Goal: Information Seeking & Learning: Learn about a topic

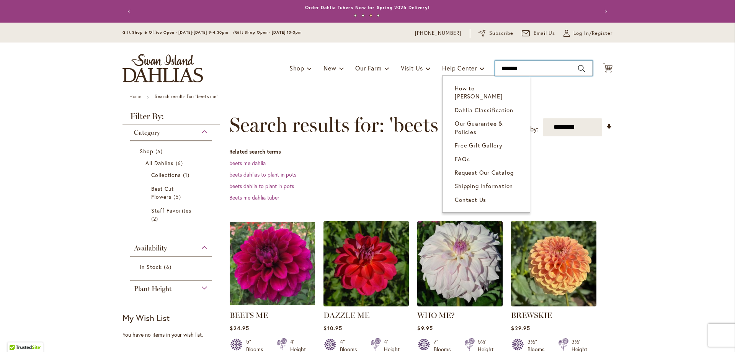
drag, startPoint x: 534, startPoint y: 72, endPoint x: 434, endPoint y: 61, distance: 101.3
click at [434, 61] on div "Toggle Nav Shop Dahlia Tubers Collections Fresh Cut Dahlias Gardening Supplies …" at bounding box center [367, 67] width 505 height 51
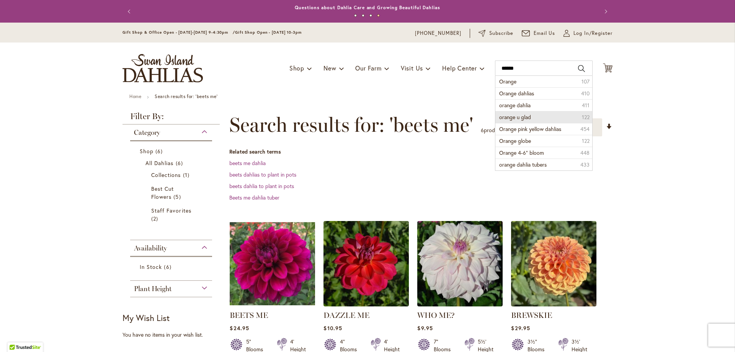
click at [513, 118] on span "orange u glad" at bounding box center [515, 116] width 32 height 7
type input "**********"
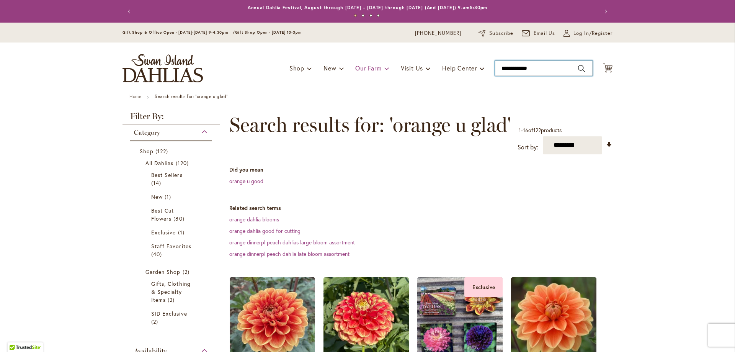
drag, startPoint x: 545, startPoint y: 70, endPoint x: 383, endPoint y: 63, distance: 162.5
click at [383, 63] on div "Toggle Nav Shop Dahlia Tubers Collections Fresh Cut Dahlias Gardening Supplies …" at bounding box center [367, 67] width 505 height 51
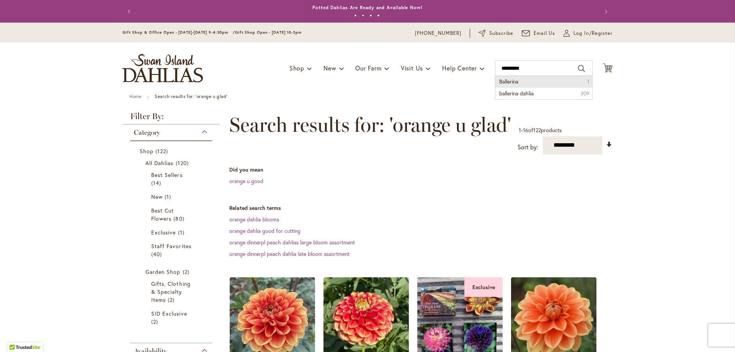
click at [512, 83] on span "Ballerina" at bounding box center [508, 81] width 19 height 7
type input "*********"
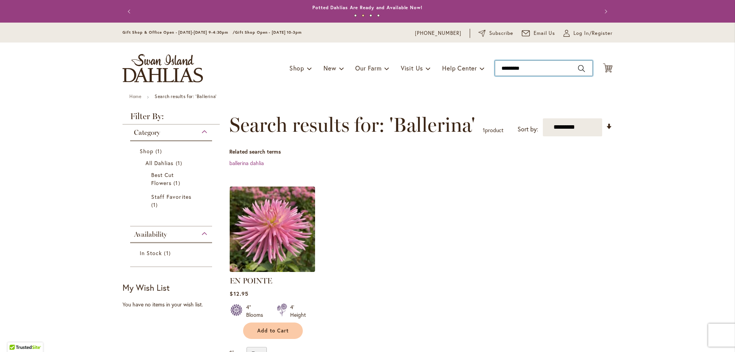
drag, startPoint x: 535, startPoint y: 70, endPoint x: 428, endPoint y: 51, distance: 108.5
click at [428, 51] on div "Toggle Nav Shop Dahlia Tubers Collections Fresh Cut Dahlias Gardening Supplies …" at bounding box center [367, 67] width 505 height 51
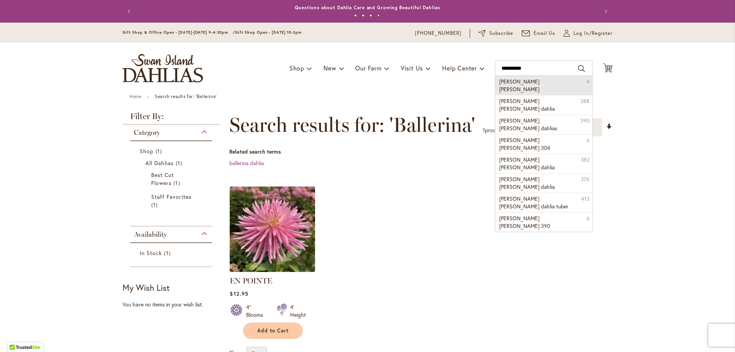
click at [515, 81] on span "[PERSON_NAME] [PERSON_NAME]" at bounding box center [519, 85] width 40 height 15
type input "**********"
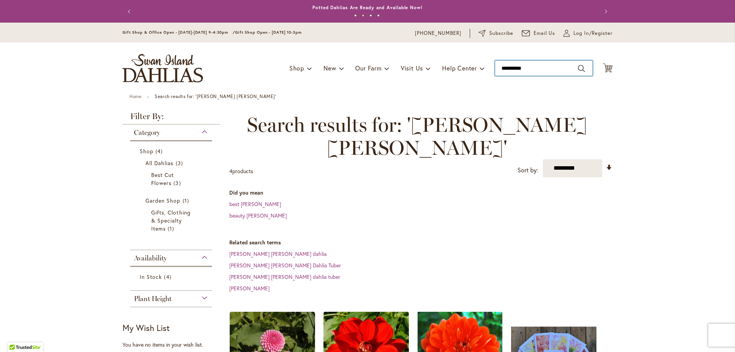
drag, startPoint x: 443, startPoint y: 62, endPoint x: 407, endPoint y: 59, distance: 36.8
click at [407, 59] on div "Toggle Nav Shop Dahlia Tubers Collections Fresh Cut Dahlias Gardening Supplies …" at bounding box center [367, 67] width 505 height 51
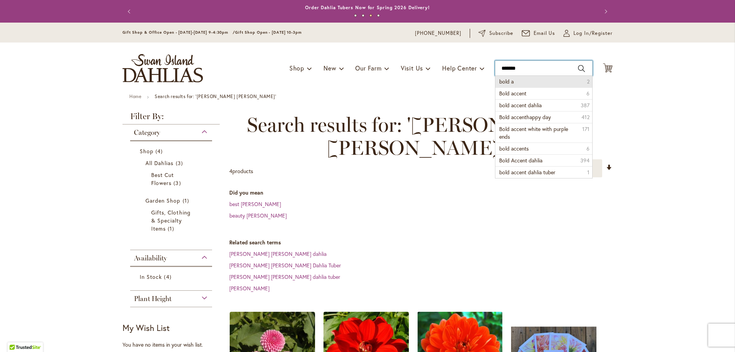
type input "**********"
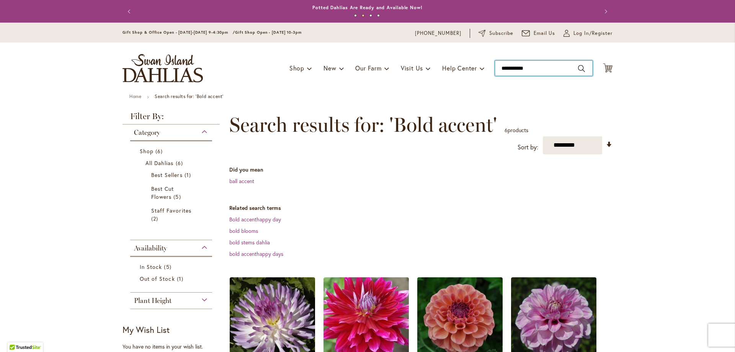
drag, startPoint x: 537, startPoint y: 67, endPoint x: 372, endPoint y: 49, distance: 165.2
click at [372, 49] on div "Toggle Nav Shop Dahlia Tubers Collections Fresh Cut Dahlias Gardening Supplies …" at bounding box center [367, 67] width 505 height 51
type input "*****"
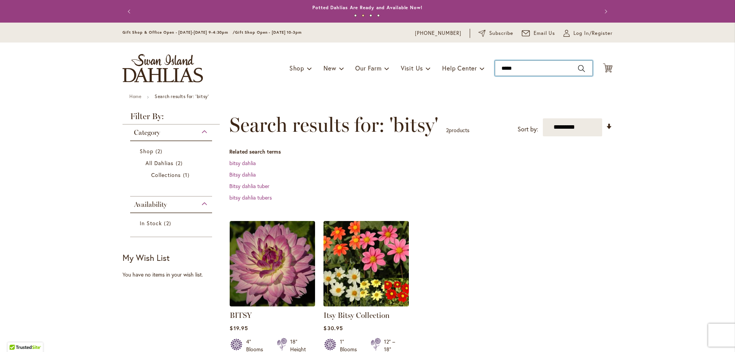
drag, startPoint x: 519, startPoint y: 72, endPoint x: 464, endPoint y: 57, distance: 57.0
click at [467, 57] on div "Toggle Nav Shop Dahlia Tubers Collections Fresh Cut Dahlias Gardening Supplies …" at bounding box center [367, 67] width 505 height 51
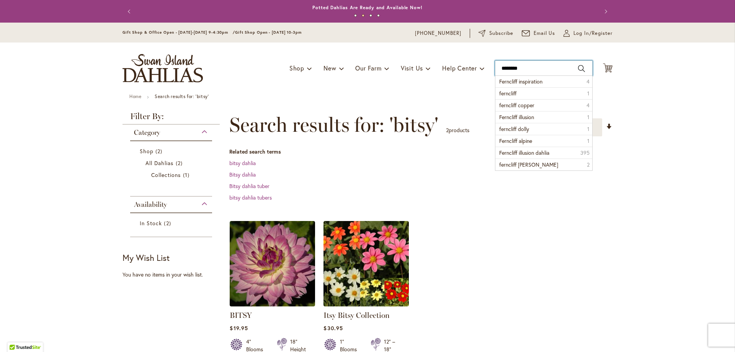
type input "*********"
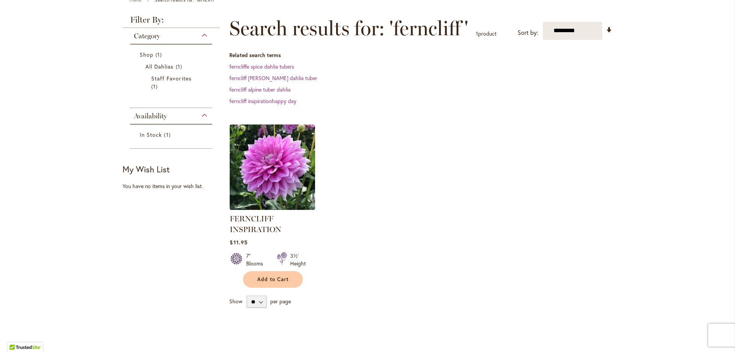
scroll to position [115, 0]
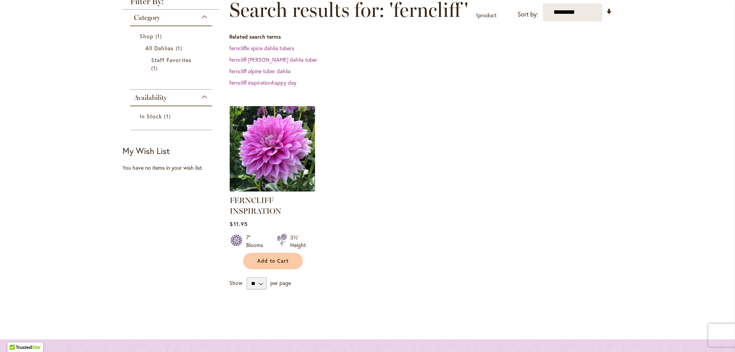
click at [274, 162] on img at bounding box center [273, 149] width 90 height 90
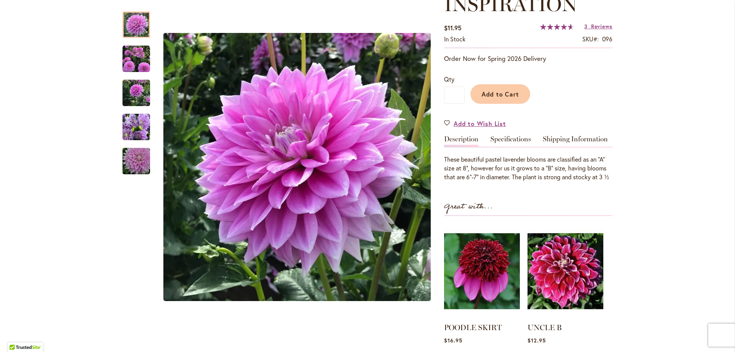
scroll to position [153, 0]
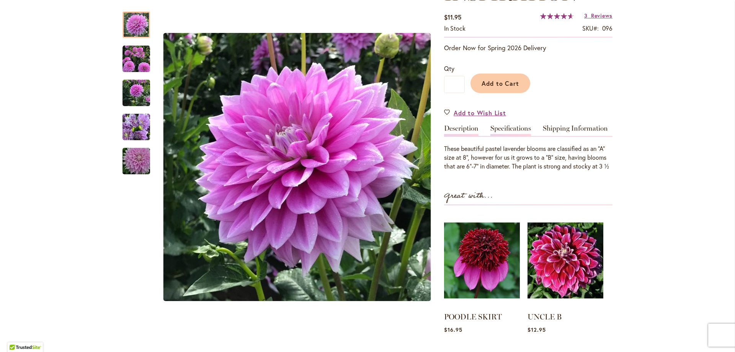
click at [501, 129] on link "Specifications" at bounding box center [510, 130] width 41 height 11
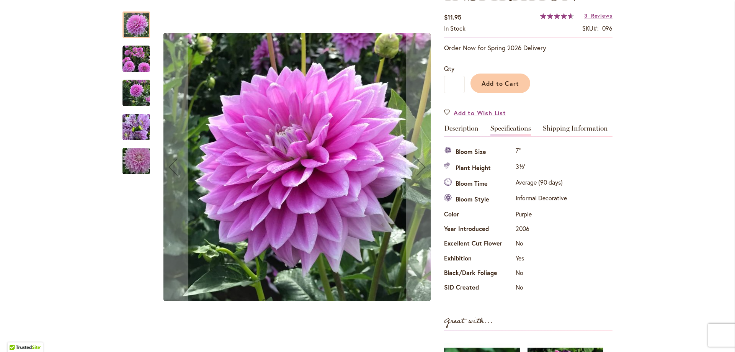
click at [124, 49] on img "Ferncliff Inspiration" at bounding box center [137, 59] width 28 height 28
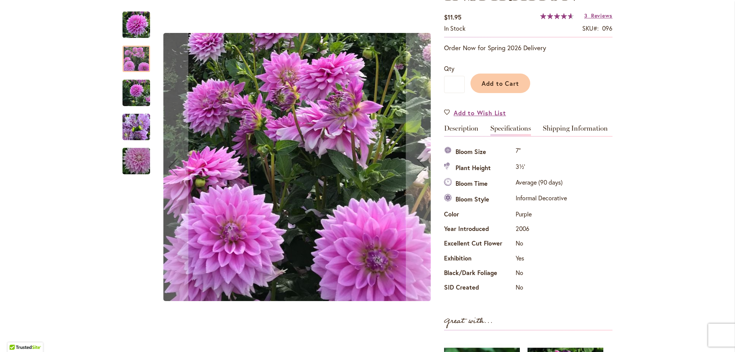
click at [134, 90] on img "Ferncliff Inspiration" at bounding box center [137, 93] width 28 height 37
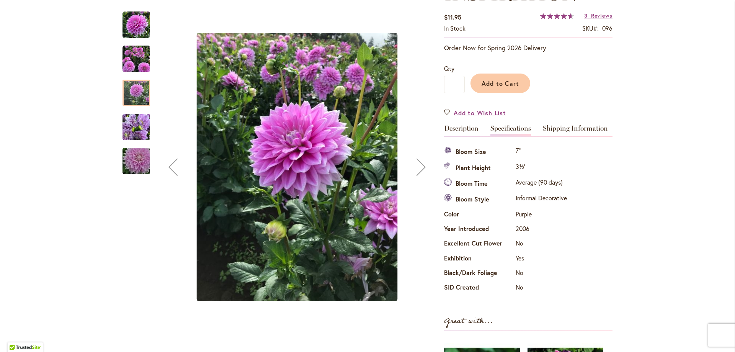
click at [134, 134] on img "Ferncliff Inspiration" at bounding box center [137, 127] width 28 height 37
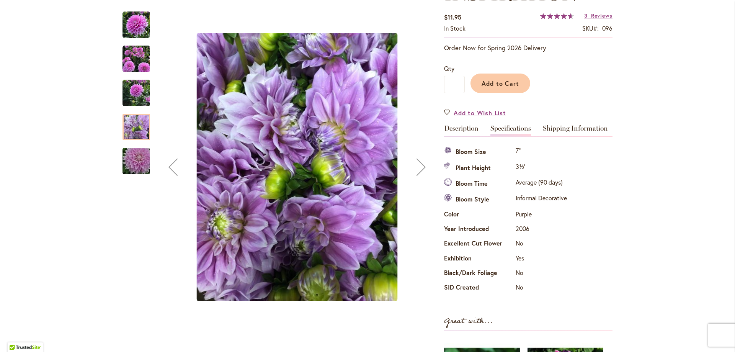
click at [130, 159] on img "Ferncliff Inspiration" at bounding box center [136, 161] width 55 height 37
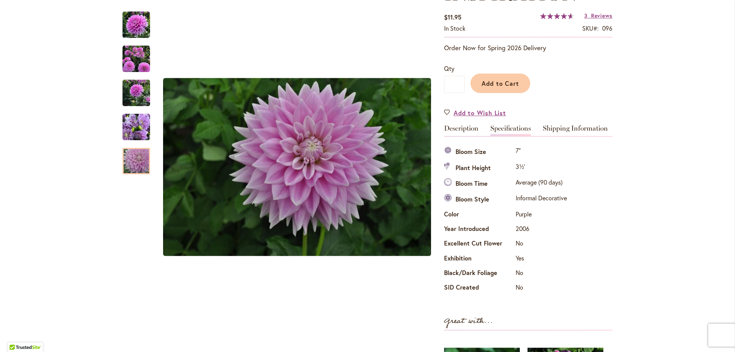
scroll to position [0, 0]
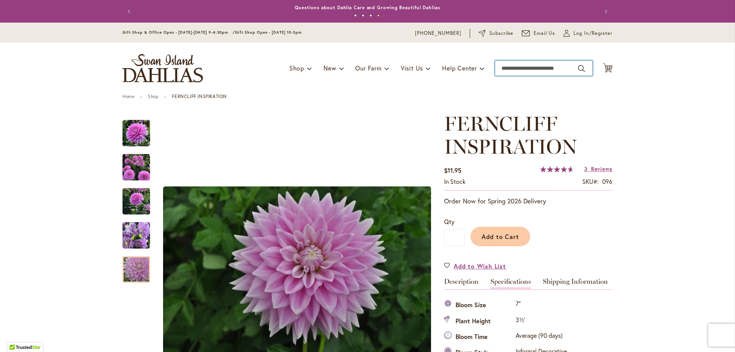
click at [518, 64] on input "Search" at bounding box center [544, 67] width 98 height 15
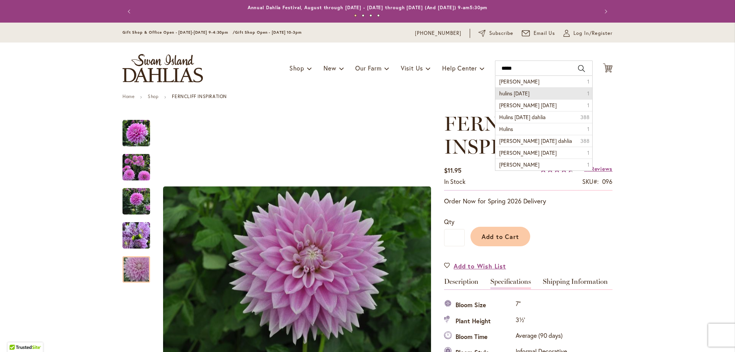
click at [523, 91] on span "hulins carnival" at bounding box center [514, 93] width 30 height 7
type input "**********"
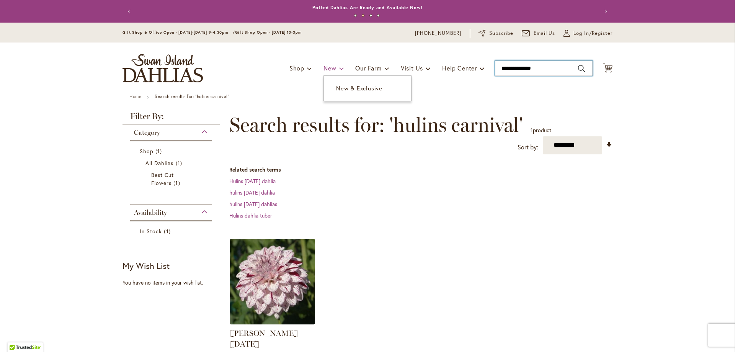
drag, startPoint x: 542, startPoint y: 70, endPoint x: 327, endPoint y: 75, distance: 215.2
click at [327, 75] on div "Toggle Nav Shop Dahlia Tubers Collections Fresh Cut Dahlias Gardening Supplies …" at bounding box center [367, 67] width 505 height 51
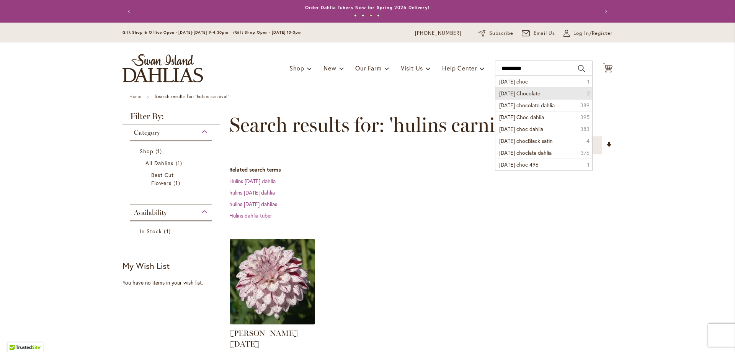
click at [523, 96] on span "Karma Chocolate" at bounding box center [519, 93] width 41 height 7
type input "**********"
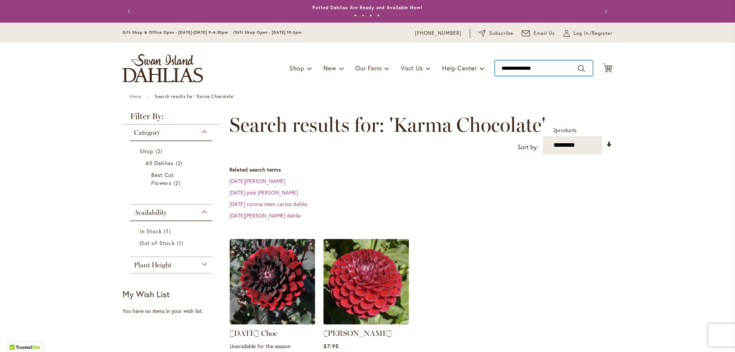
drag, startPoint x: 552, startPoint y: 70, endPoint x: 411, endPoint y: 58, distance: 142.2
click at [411, 58] on div "Toggle Nav Shop Dahlia Tubers Collections Fresh Cut Dahlias Gardening Supplies …" at bounding box center [367, 67] width 505 height 51
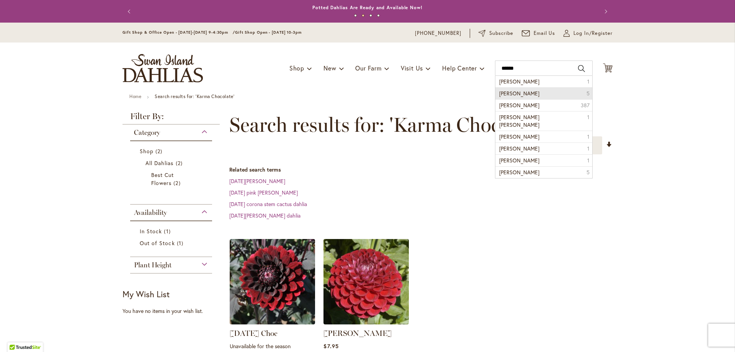
click at [509, 94] on span "mingus philip sr" at bounding box center [519, 93] width 40 height 7
type input "**********"
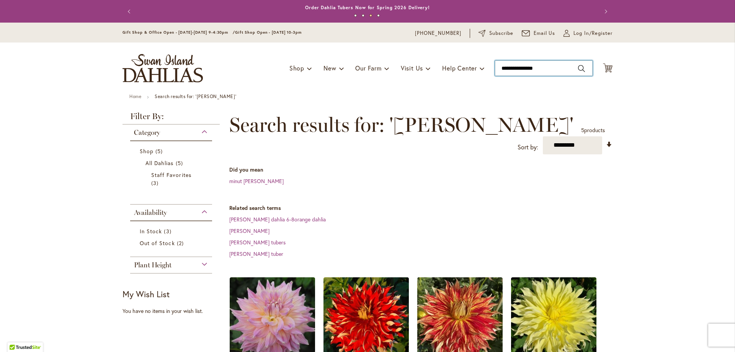
drag, startPoint x: 544, startPoint y: 67, endPoint x: 441, endPoint y: 60, distance: 102.5
click at [441, 60] on div "Toggle Nav Shop Dahlia Tubers Collections Fresh Cut Dahlias Gardening Supplies …" at bounding box center [367, 67] width 505 height 51
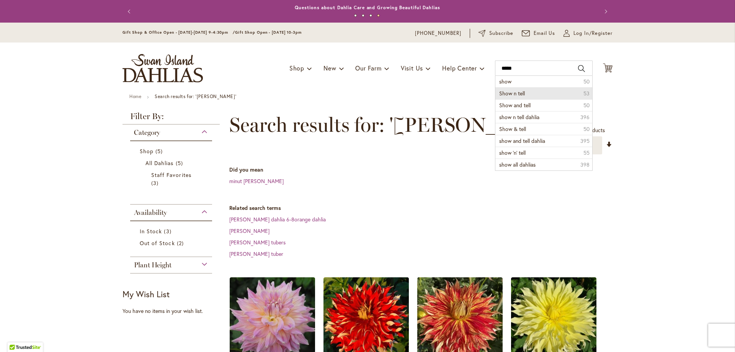
click at [514, 91] on span "Show n tell" at bounding box center [512, 93] width 26 height 7
type input "**********"
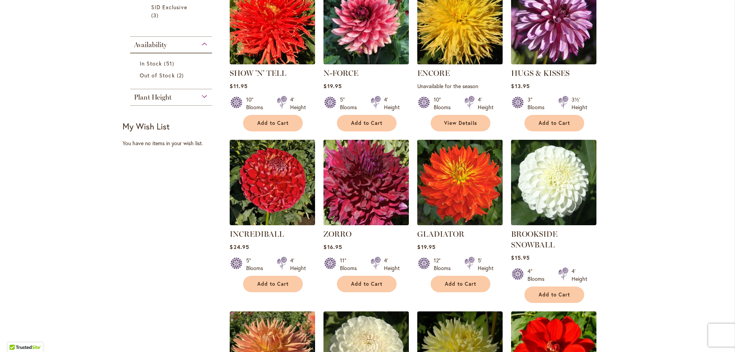
scroll to position [230, 0]
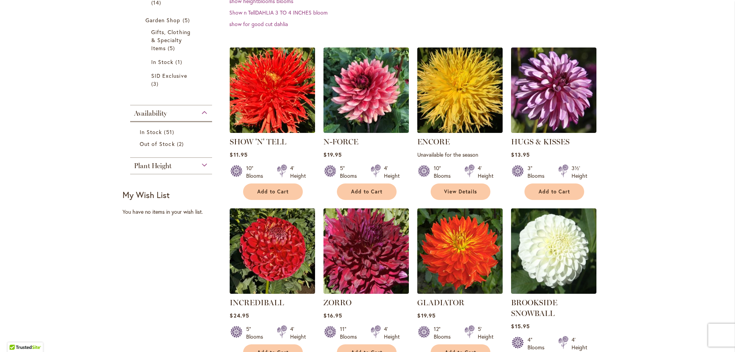
click at [270, 95] on img at bounding box center [273, 90] width 90 height 90
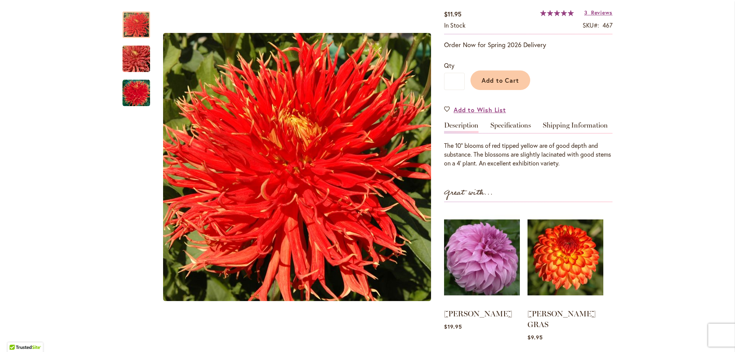
scroll to position [153, 0]
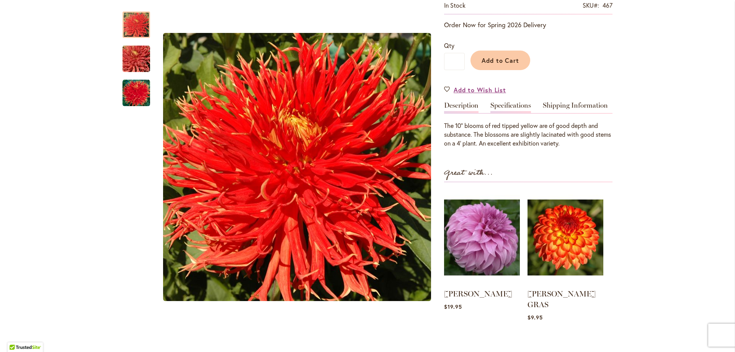
click at [503, 105] on link "Specifications" at bounding box center [510, 107] width 41 height 11
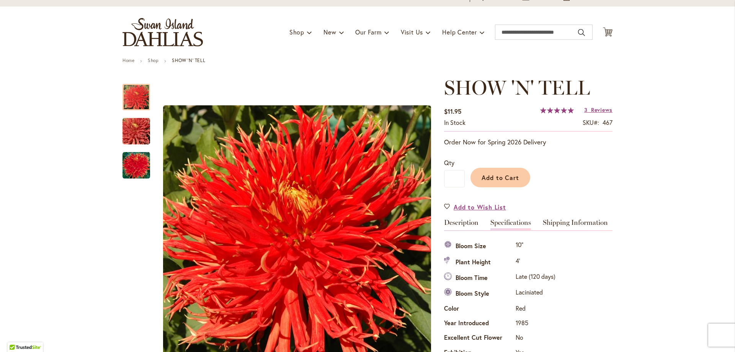
scroll to position [0, 0]
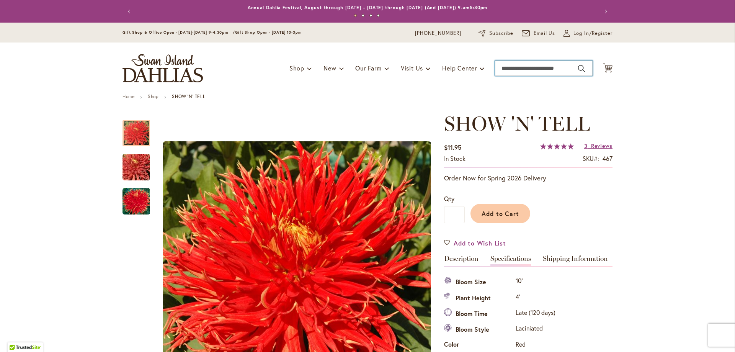
drag, startPoint x: 508, startPoint y: 70, endPoint x: 504, endPoint y: 69, distance: 3.9
click at [505, 70] on input "Search" at bounding box center [544, 67] width 98 height 15
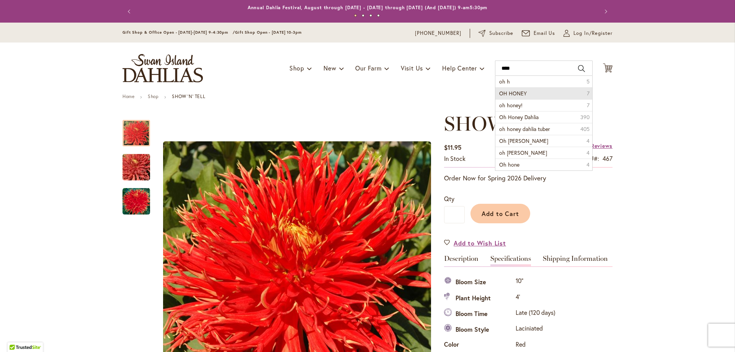
click at [515, 91] on span "OH HONEY" at bounding box center [513, 93] width 28 height 7
type input "********"
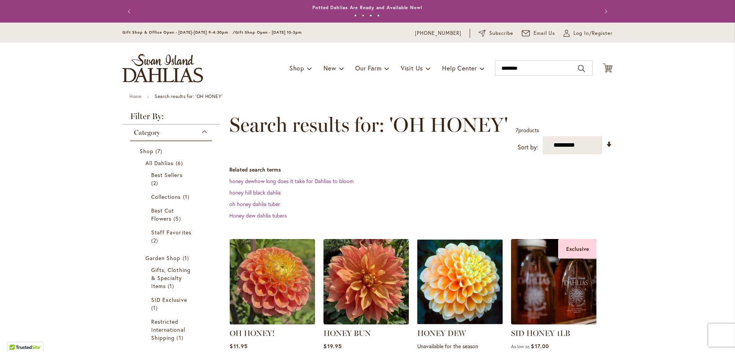
click at [277, 260] on img at bounding box center [273, 282] width 90 height 90
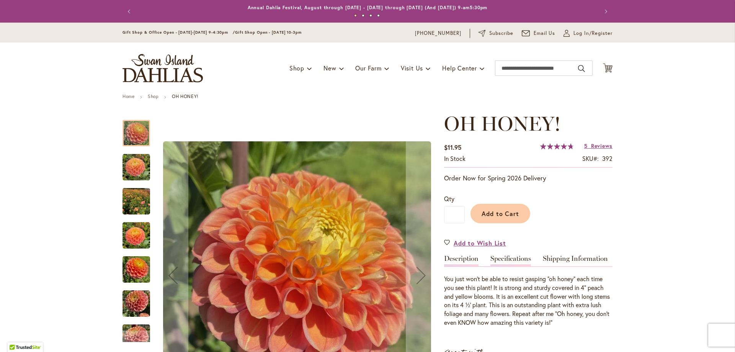
click at [490, 259] on link "Specifications" at bounding box center [510, 260] width 41 height 11
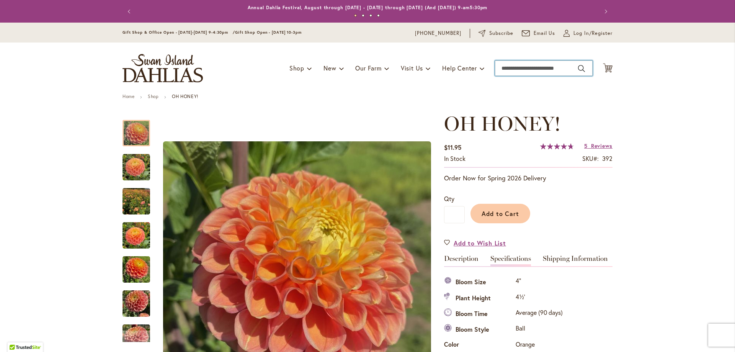
click at [506, 67] on input "Search" at bounding box center [544, 67] width 98 height 15
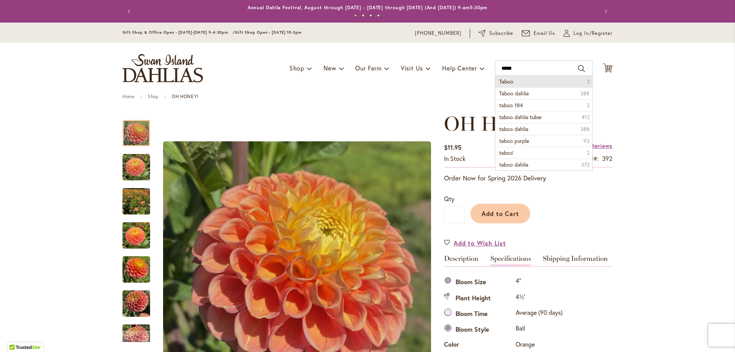
click at [513, 82] on li "Taboo 2" at bounding box center [543, 81] width 97 height 11
type input "*****"
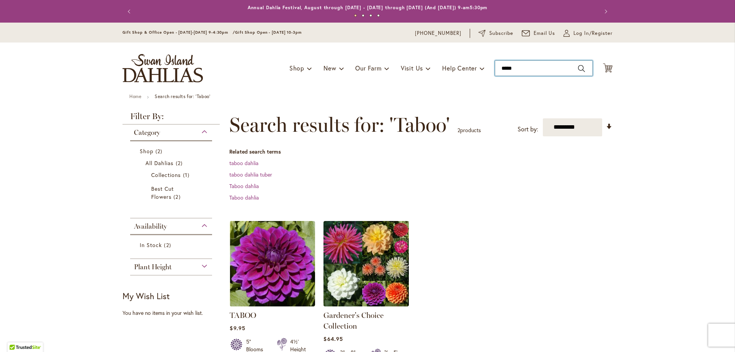
drag, startPoint x: 518, startPoint y: 68, endPoint x: 428, endPoint y: 59, distance: 90.7
click at [428, 59] on div "Toggle Nav Shop Dahlia Tubers Collections Fresh Cut Dahlias Gardening Supplies …" at bounding box center [367, 67] width 505 height 51
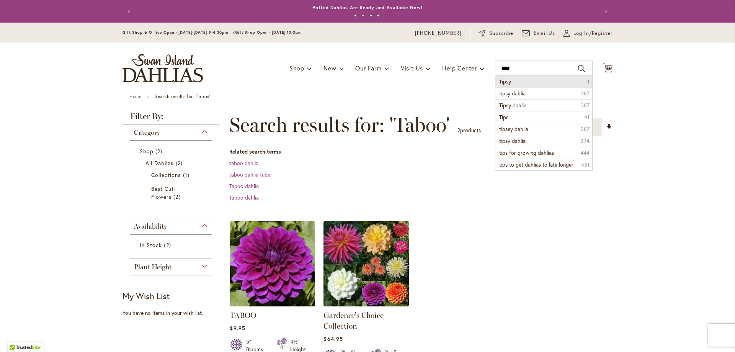
click at [505, 86] on li "Tipsy 1" at bounding box center [543, 81] width 97 height 11
type input "*****"
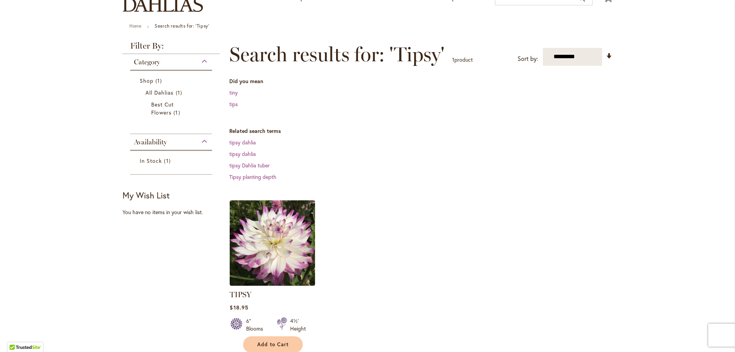
scroll to position [191, 0]
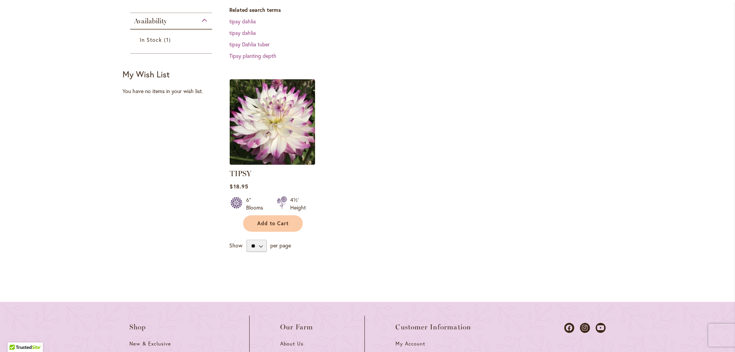
click at [269, 136] on img at bounding box center [273, 122] width 90 height 90
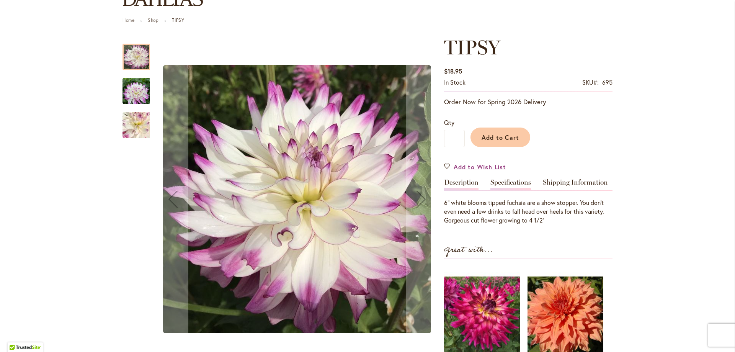
scroll to position [77, 0]
click at [507, 180] on link "Specifications" at bounding box center [510, 183] width 41 height 11
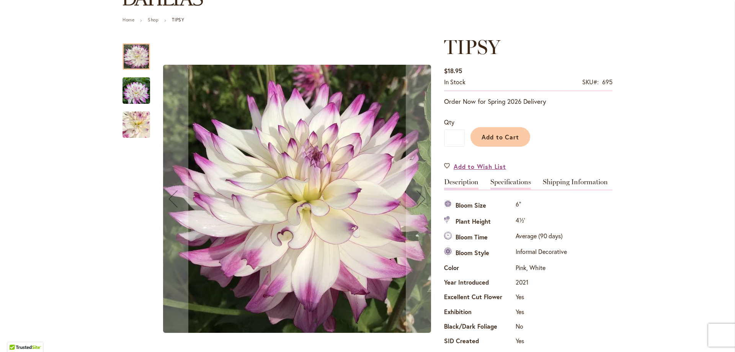
click at [452, 182] on link "Description" at bounding box center [461, 183] width 34 height 11
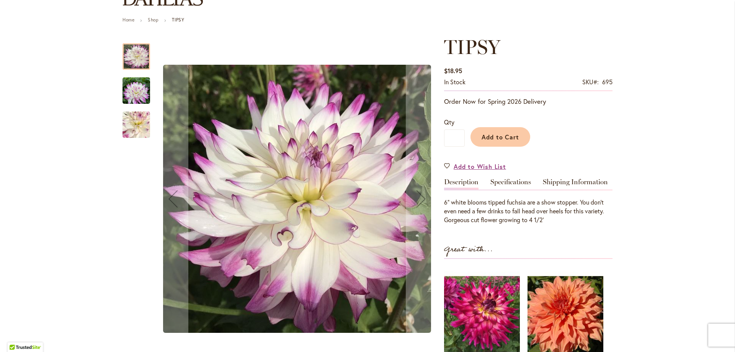
click at [133, 91] on img "TIPSY" at bounding box center [137, 90] width 28 height 37
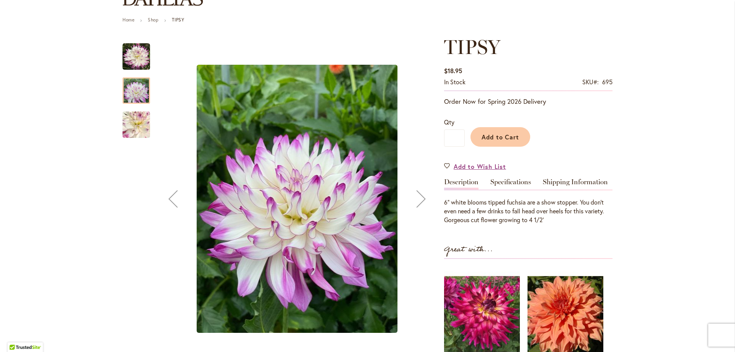
click at [132, 129] on img "TIPSY" at bounding box center [136, 124] width 54 height 53
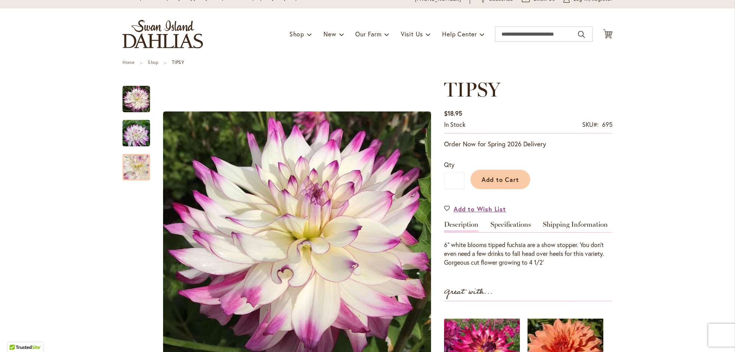
scroll to position [0, 0]
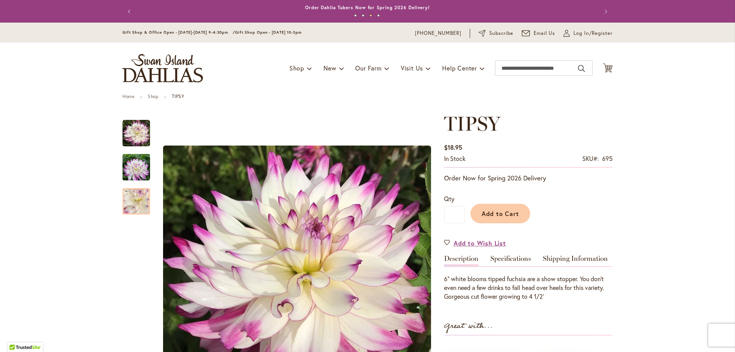
click at [146, 71] on img "store logo" at bounding box center [163, 68] width 80 height 28
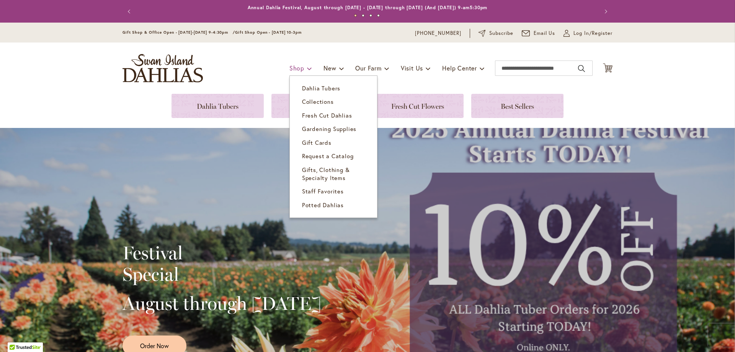
click at [302, 66] on link "Shop" at bounding box center [300, 68] width 23 height 15
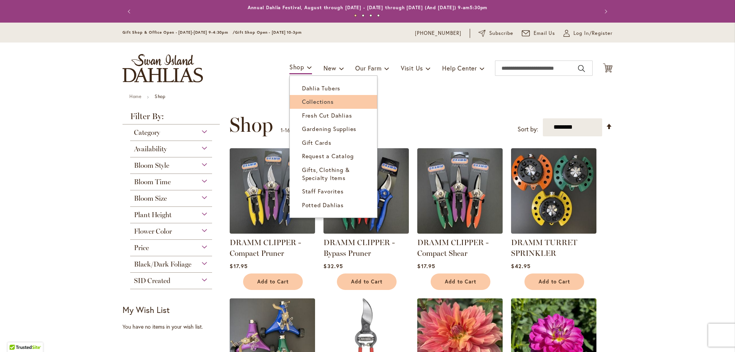
drag, startPoint x: 301, startPoint y: 68, endPoint x: 303, endPoint y: 103, distance: 34.9
click at [303, 75] on li "Shop Dahlia Tubers Collections Fresh Cut Dahlias Gardening Supplies Gift Cards …" at bounding box center [300, 68] width 23 height 15
click at [309, 103] on span "Collections" at bounding box center [318, 102] width 32 height 8
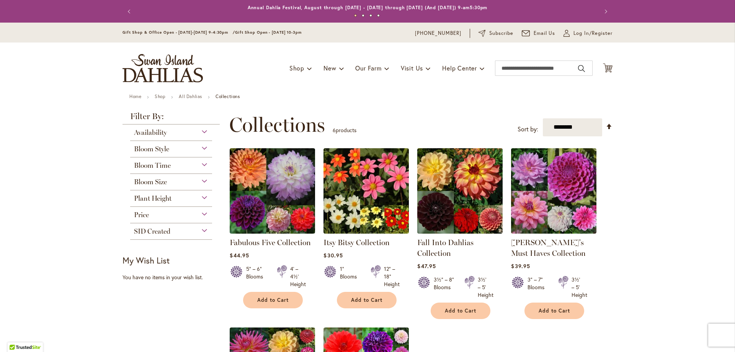
click at [203, 147] on div "Bloom Style" at bounding box center [171, 147] width 82 height 12
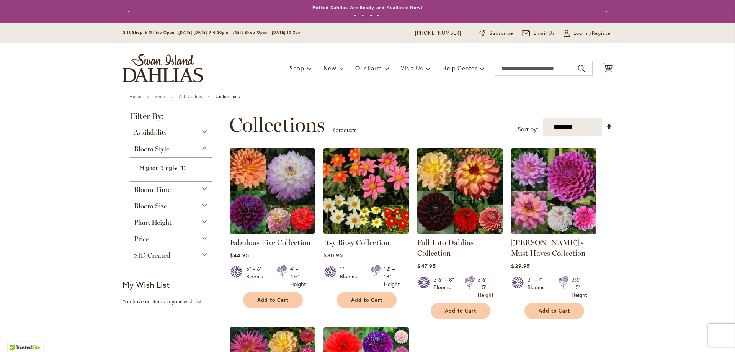
click at [203, 147] on div "Bloom Style" at bounding box center [171, 147] width 82 height 12
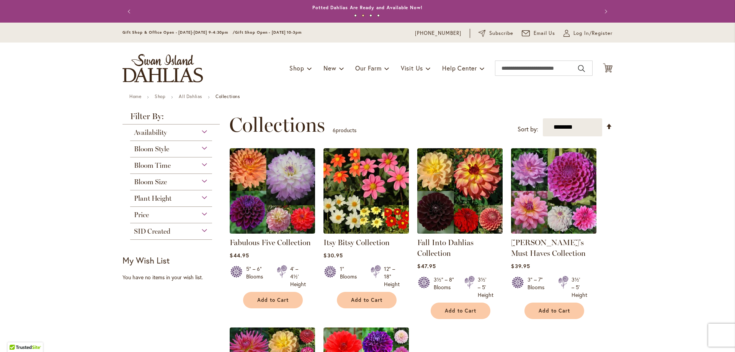
click at [202, 136] on div "Availability" at bounding box center [171, 130] width 82 height 12
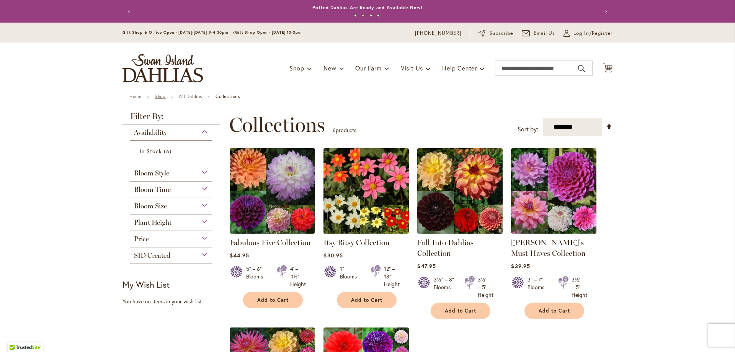
click at [155, 98] on link "Shop" at bounding box center [160, 96] width 11 height 6
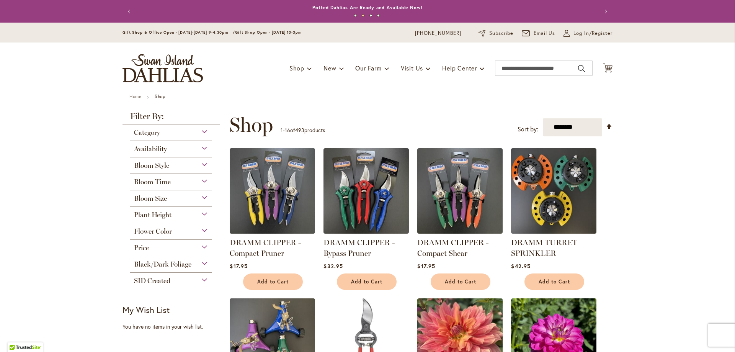
click at [200, 199] on div "Bloom Size" at bounding box center [171, 196] width 82 height 12
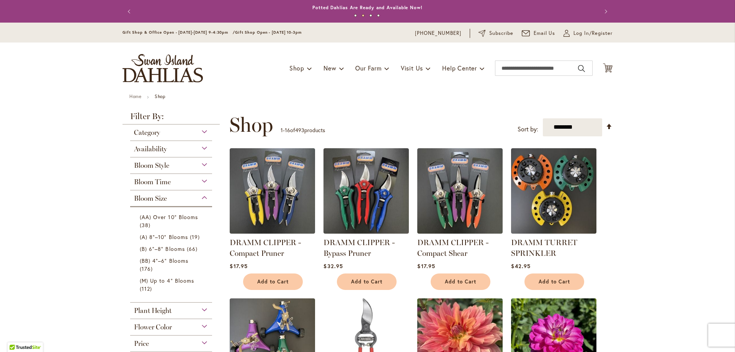
click at [200, 199] on div "Bloom Size" at bounding box center [171, 196] width 82 height 12
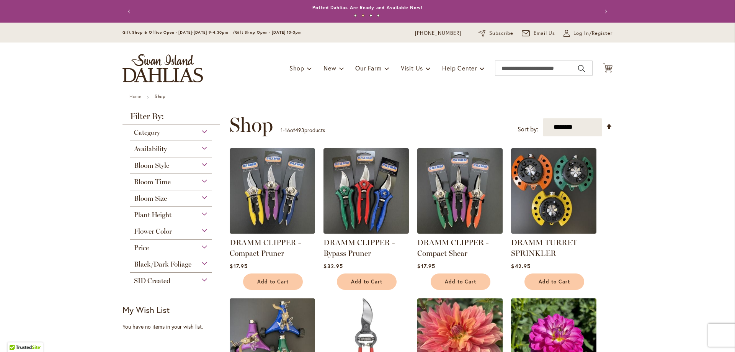
click at [200, 182] on div "Bloom Time" at bounding box center [171, 180] width 82 height 12
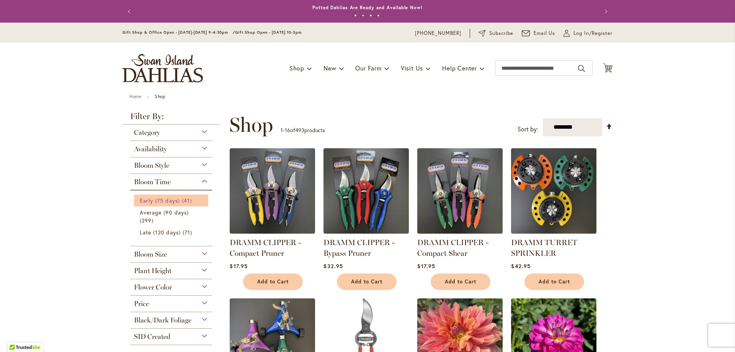
click at [175, 199] on span "Early (75 days)" at bounding box center [160, 200] width 40 height 7
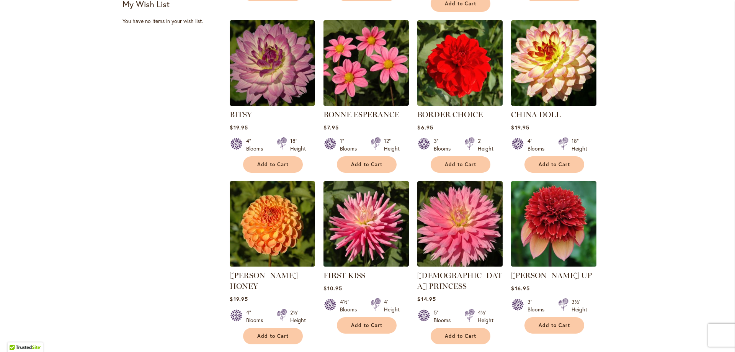
scroll to position [498, 0]
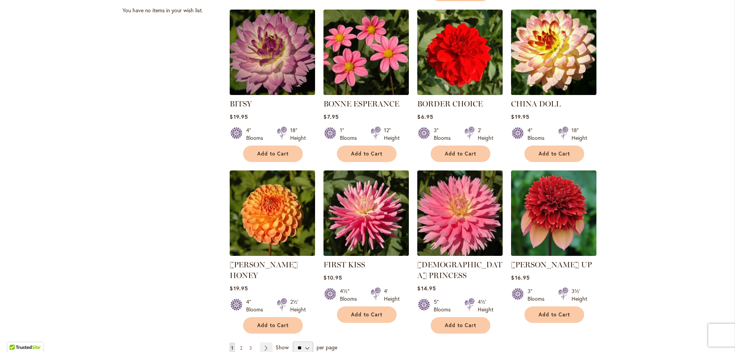
click at [240, 345] on span "2" at bounding box center [241, 348] width 2 height 6
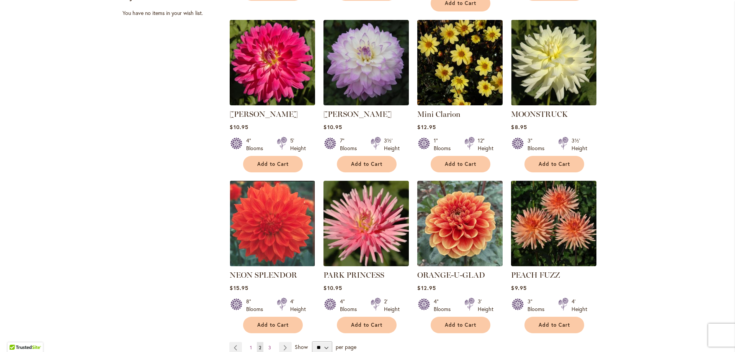
scroll to position [498, 0]
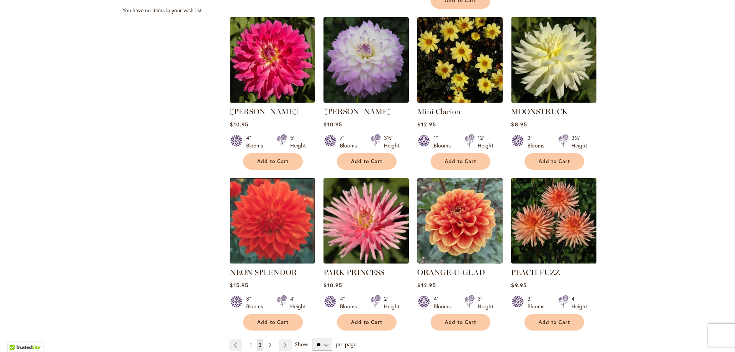
click at [268, 342] on span "3" at bounding box center [269, 345] width 3 height 6
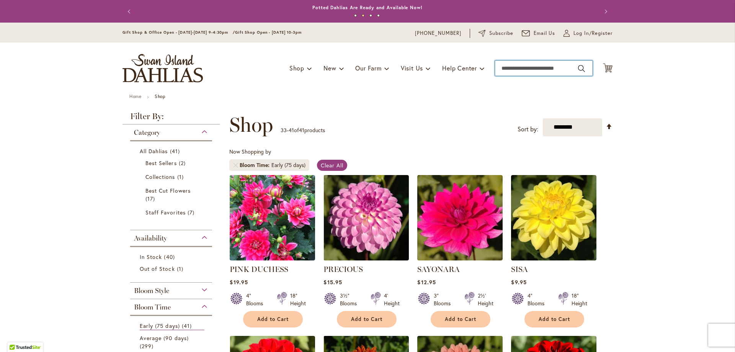
drag, startPoint x: 526, startPoint y: 69, endPoint x: 521, endPoint y: 71, distance: 5.5
click at [525, 69] on input "Search" at bounding box center [544, 67] width 98 height 15
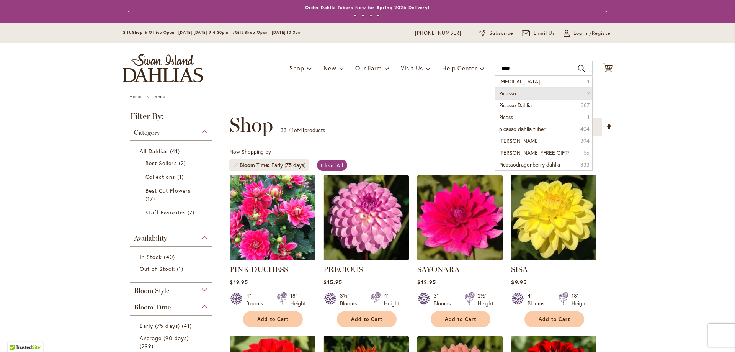
click at [511, 90] on span "Picasso" at bounding box center [507, 93] width 17 height 7
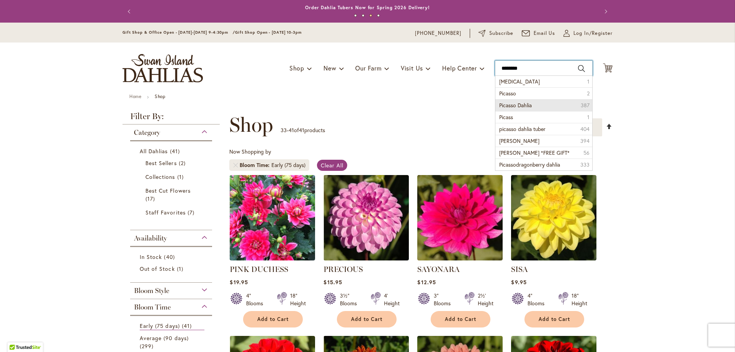
type input "*******"
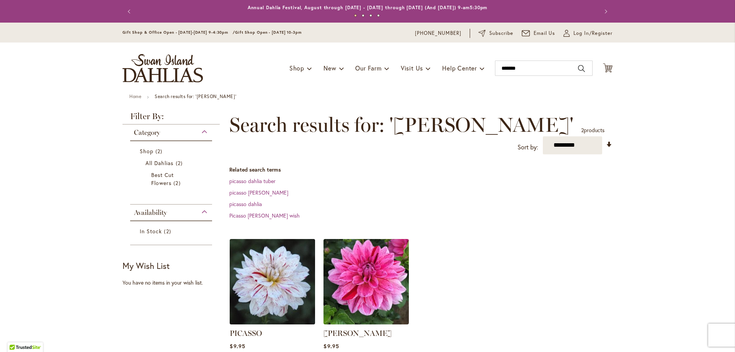
click at [263, 270] on img at bounding box center [273, 282] width 90 height 90
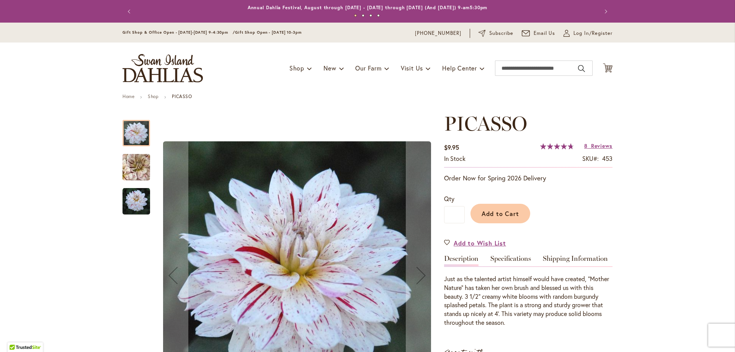
scroll to position [115, 0]
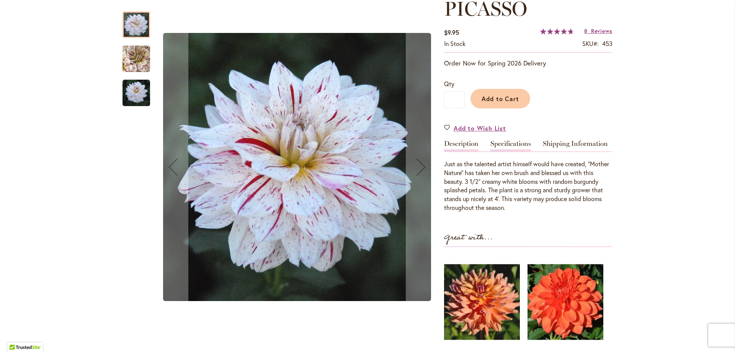
click at [516, 144] on link "Specifications" at bounding box center [510, 145] width 41 height 11
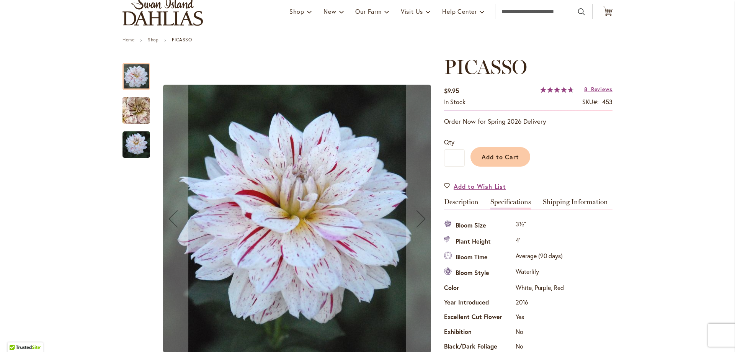
scroll to position [0, 0]
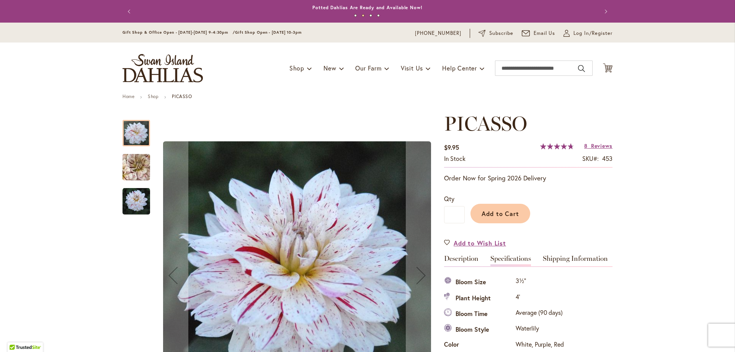
click at [124, 164] on img "PICASSO" at bounding box center [136, 167] width 55 height 51
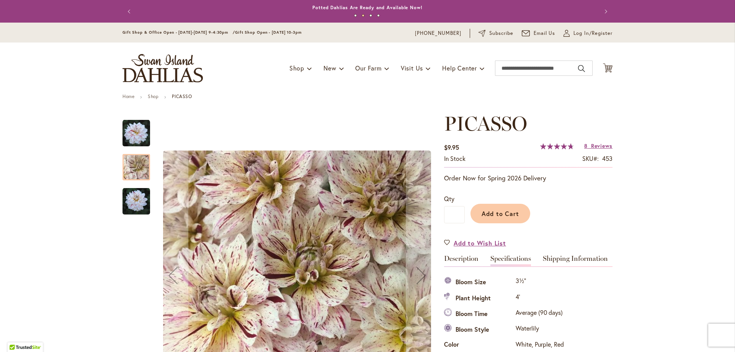
click at [136, 194] on img "PICASSO" at bounding box center [137, 202] width 28 height 28
